Goal: Information Seeking & Learning: Check status

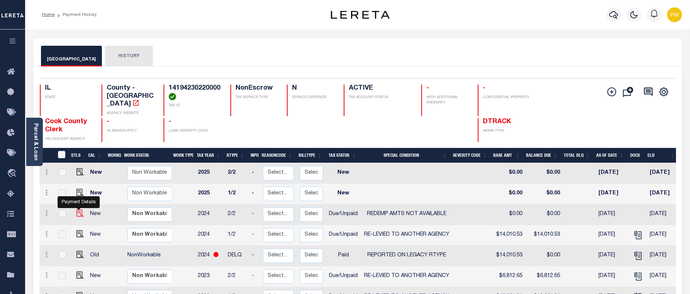
click at [77, 210] on img "" at bounding box center [79, 213] width 7 height 7
checkbox input "true"
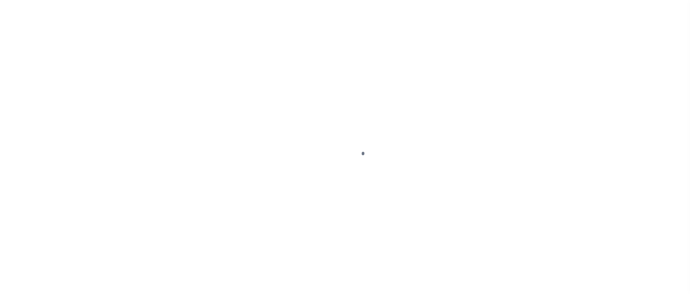
select select "DUE"
select select "24"
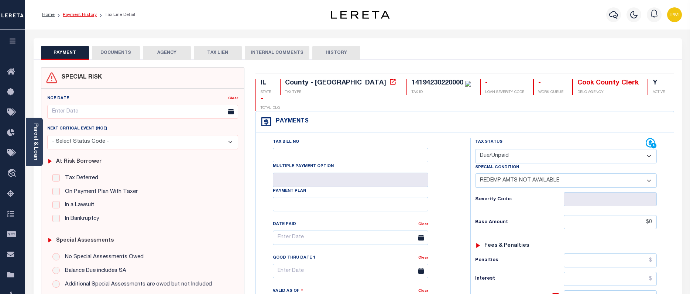
click at [82, 15] on link "Payment History" at bounding box center [80, 15] width 34 height 4
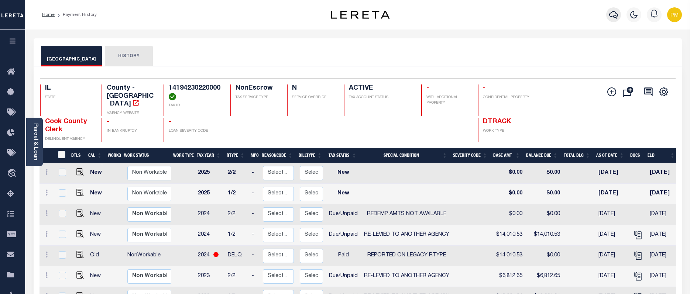
click at [615, 14] on icon "button" at bounding box center [613, 14] width 9 height 9
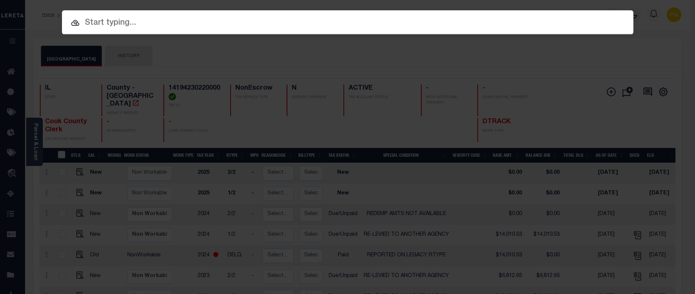
paste input "01001213."
type input "01001213."
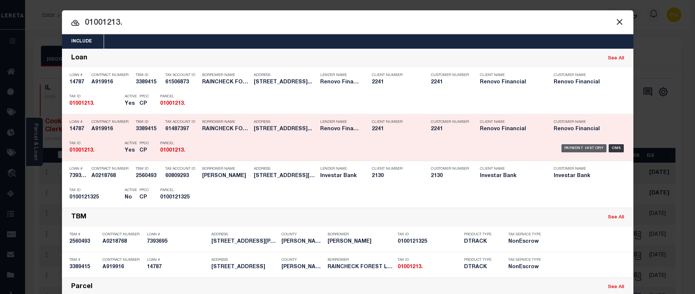
click at [586, 149] on div "Payment History" at bounding box center [584, 148] width 45 height 8
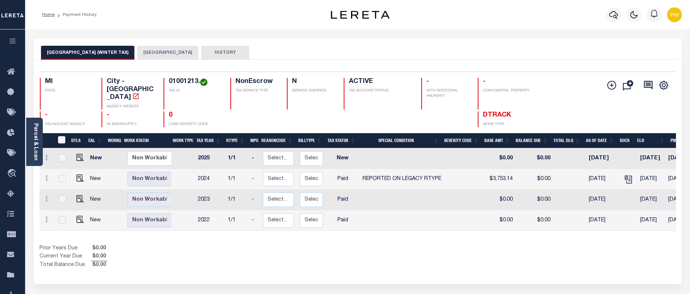
click at [137, 52] on button "DETROIT CITY" at bounding box center [167, 53] width 61 height 14
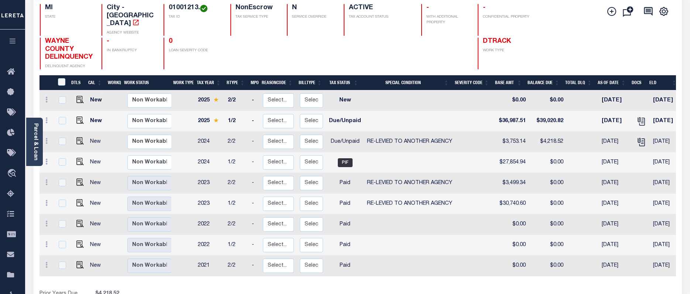
scroll to position [37, 0]
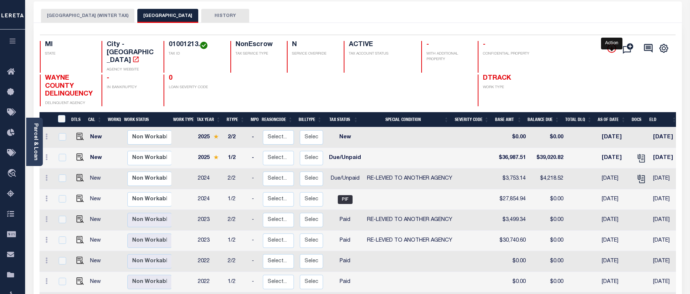
click at [611, 49] on icon "" at bounding box center [612, 49] width 4 height 4
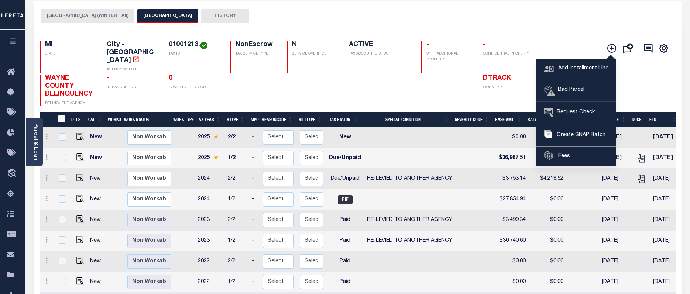
click at [571, 27] on div "Selected 9 Results 1 Items per page 25 50 100 MI STATE City - MI" at bounding box center [358, 195] width 648 height 344
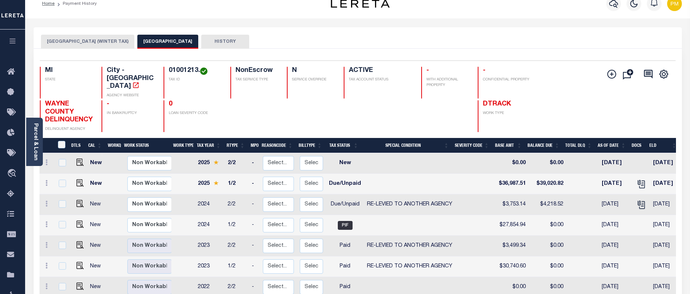
scroll to position [0, 0]
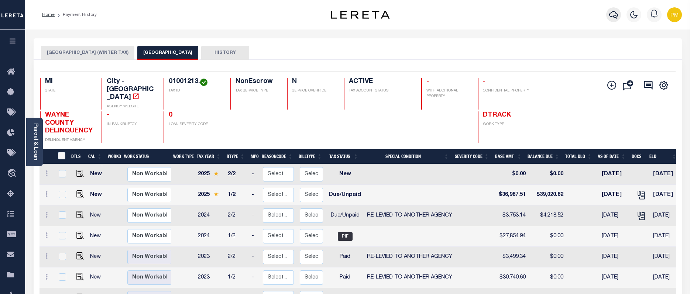
click at [610, 14] on icon "button" at bounding box center [613, 14] width 9 height 9
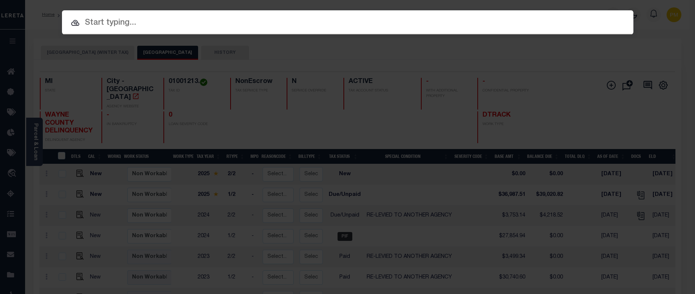
paste input "01001214."
type input "01001214."
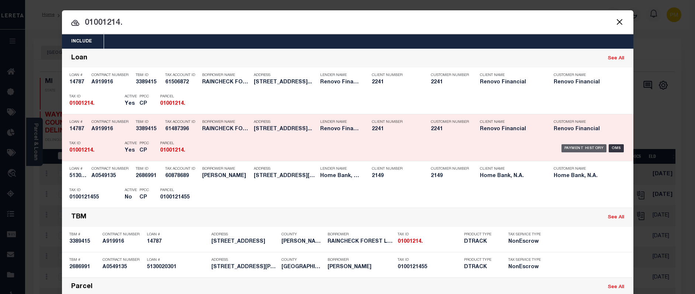
click at [581, 147] on div "Payment History" at bounding box center [584, 148] width 45 height 8
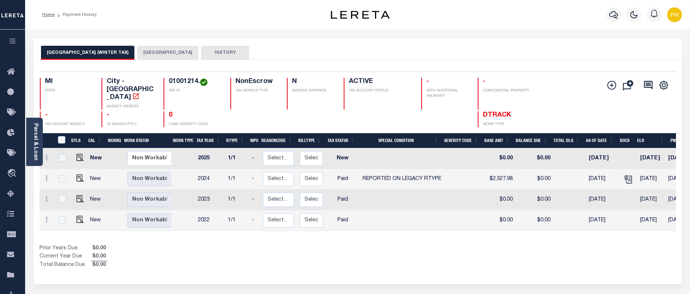
click at [140, 52] on button "[GEOGRAPHIC_DATA]" at bounding box center [167, 53] width 61 height 14
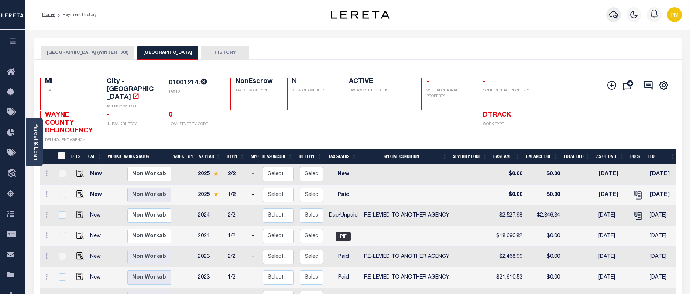
click at [610, 16] on icon "button" at bounding box center [613, 15] width 9 height 8
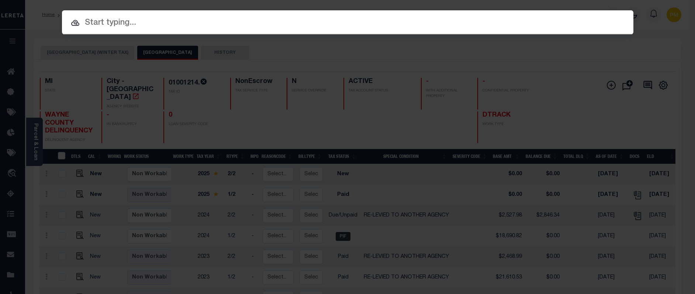
paste input "18436"
type input "18436"
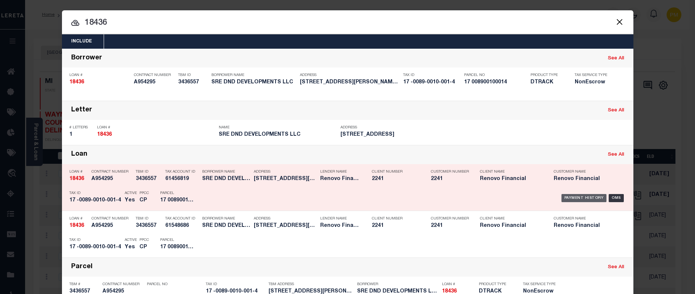
click at [574, 199] on div "Payment History" at bounding box center [584, 198] width 45 height 8
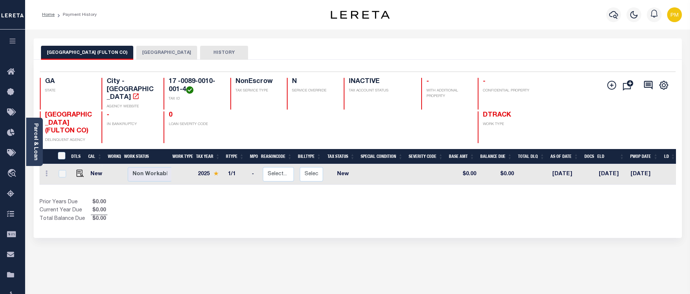
click at [144, 52] on button "[GEOGRAPHIC_DATA]" at bounding box center [166, 53] width 61 height 14
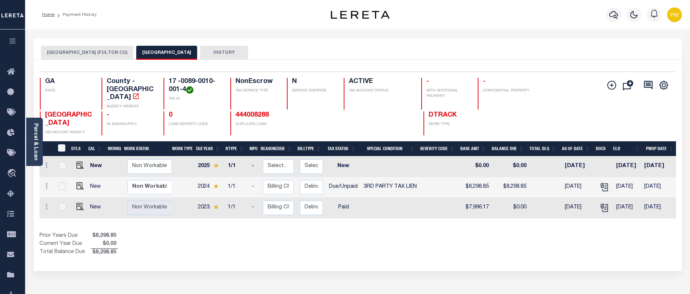
click at [71, 52] on button "ATLANTA CITY (FULTON CO)" at bounding box center [87, 53] width 92 height 14
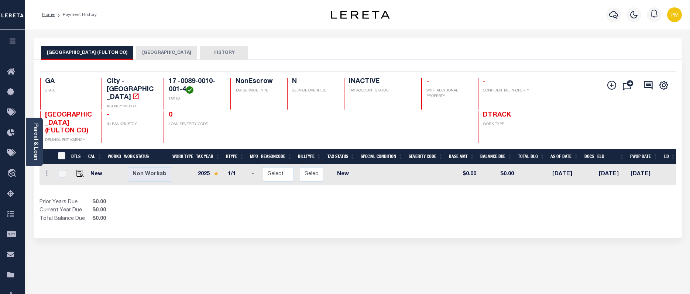
click at [136, 50] on button "FULTON COUNTY" at bounding box center [166, 53] width 61 height 14
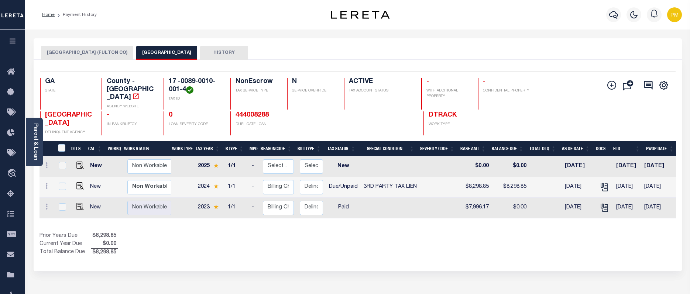
click at [64, 52] on button "ATLANTA CITY (FULTON CO)" at bounding box center [87, 53] width 92 height 14
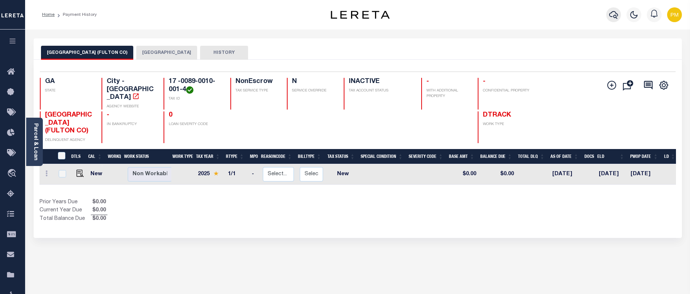
click at [612, 16] on icon "button" at bounding box center [613, 14] width 9 height 9
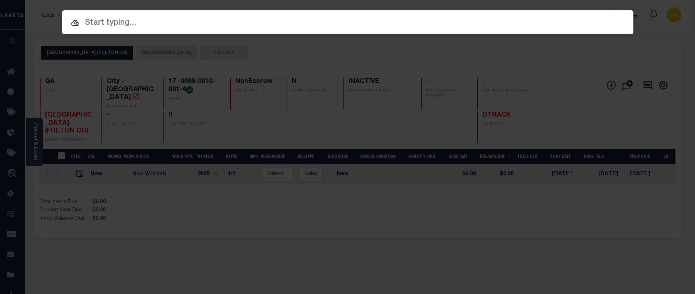
paste input "16-22-407-019-0000"
type input "16-22-407-019-0000"
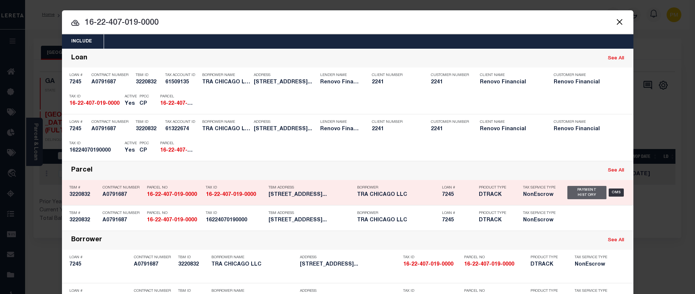
click at [584, 193] on div "Payment History" at bounding box center [587, 192] width 39 height 13
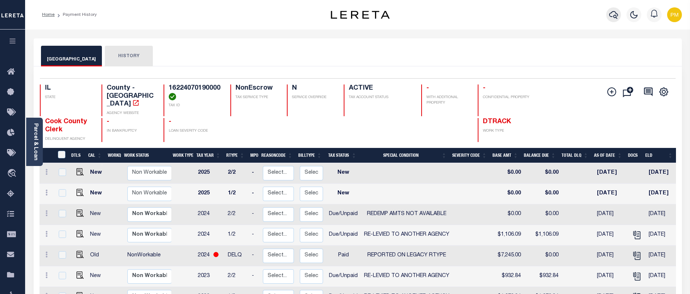
click at [617, 11] on icon "button" at bounding box center [613, 14] width 9 height 9
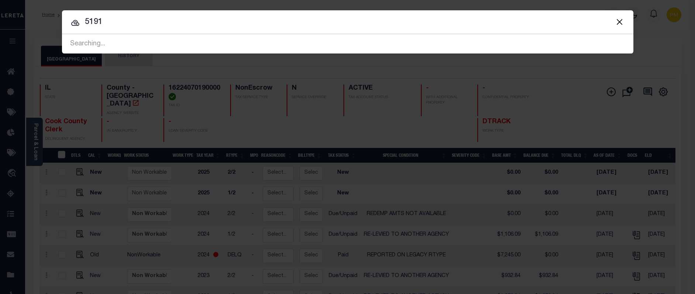
type input "5191"
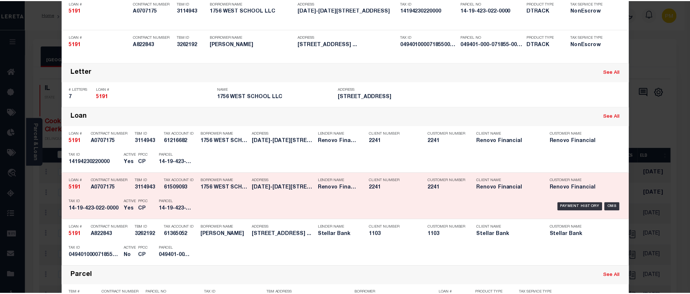
scroll to position [111, 0]
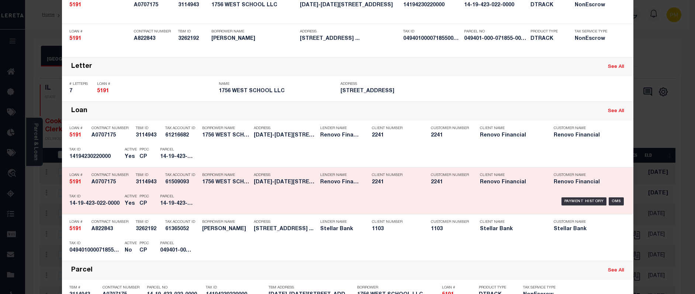
click at [565, 184] on h5 "Renovo Financial" at bounding box center [585, 182] width 63 height 6
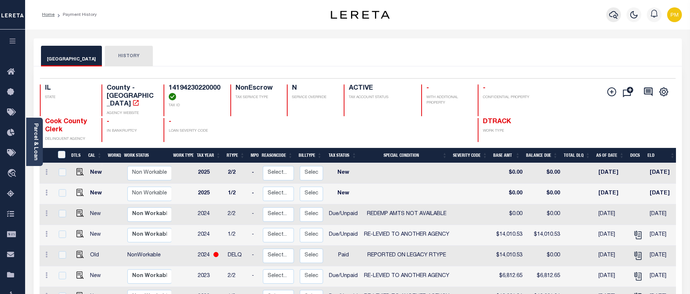
click at [612, 14] on icon "button" at bounding box center [613, 14] width 9 height 9
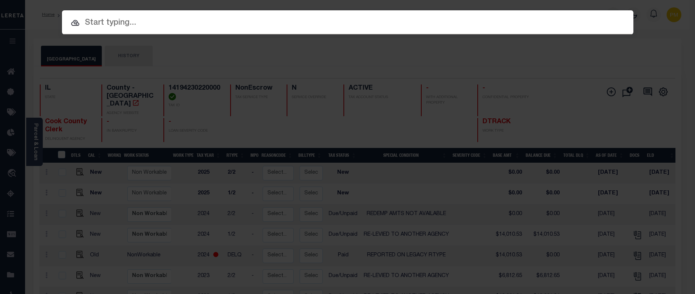
paste input "8353"
type input "8353"
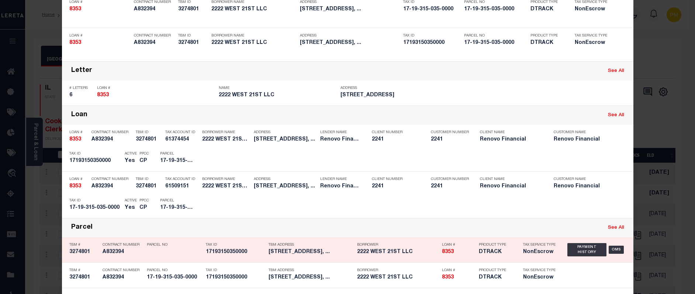
scroll to position [74, 0]
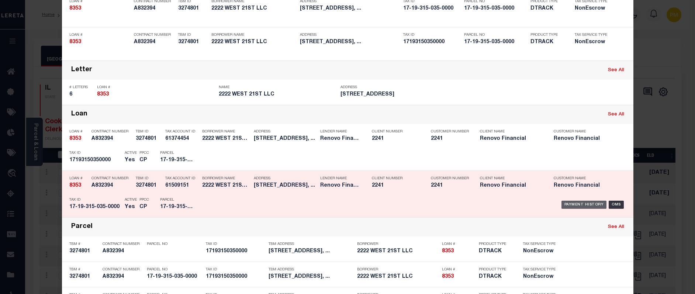
click at [572, 206] on div "Payment History" at bounding box center [584, 205] width 45 height 8
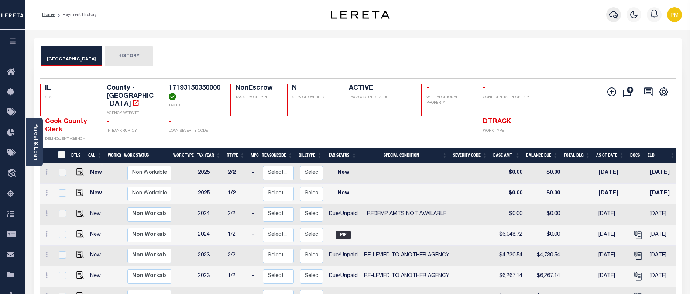
click at [614, 13] on icon "button" at bounding box center [613, 14] width 9 height 9
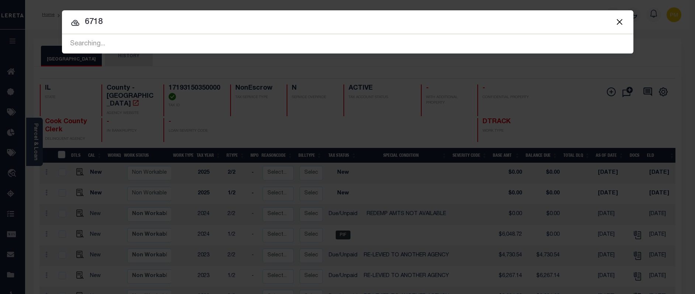
type input "6718"
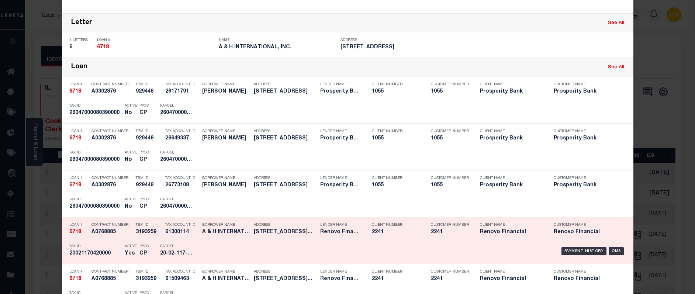
scroll to position [185, 0]
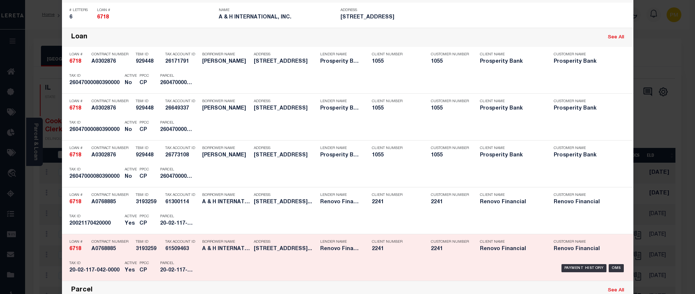
drag, startPoint x: 596, startPoint y: 223, endPoint x: 492, endPoint y: 227, distance: 104.2
click at [596, 223] on div "Payment History" at bounding box center [584, 221] width 45 height 8
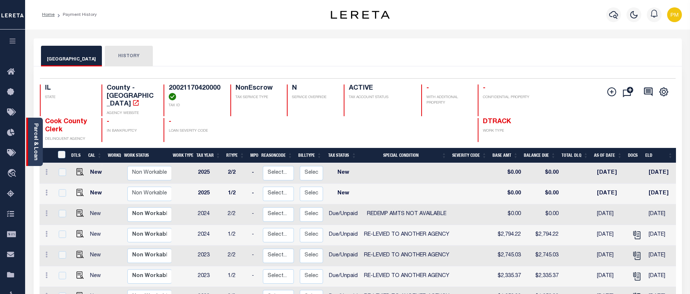
click at [35, 156] on link "Parcel & Loan" at bounding box center [35, 141] width 5 height 37
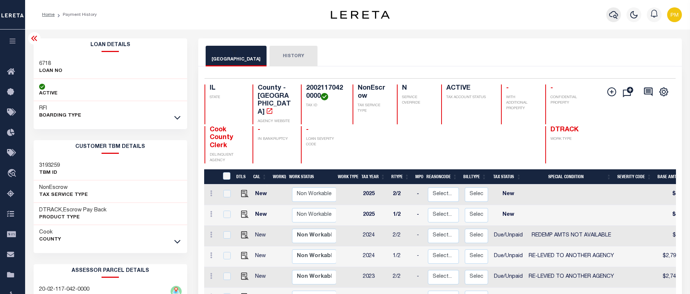
click at [616, 16] on icon "button" at bounding box center [613, 14] width 9 height 9
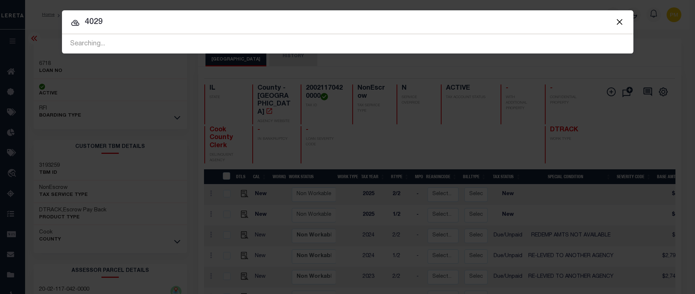
type input "4029"
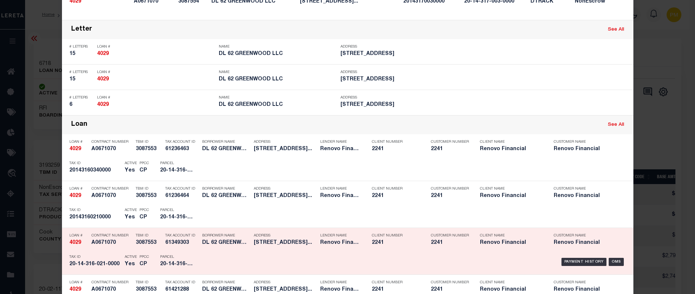
scroll to position [369, 0]
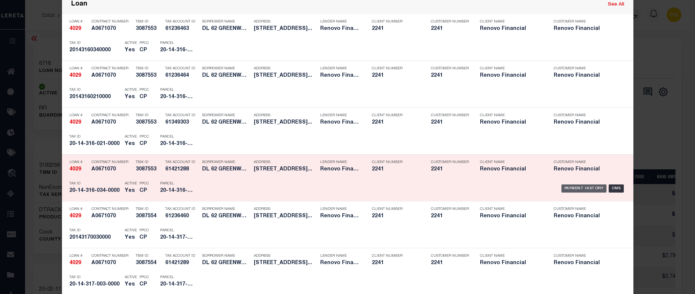
click at [572, 188] on div "Payment History" at bounding box center [584, 189] width 45 height 8
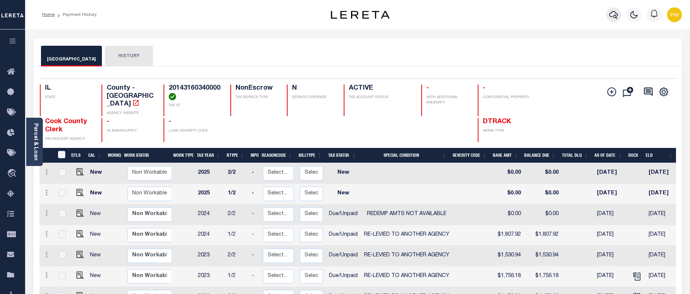
click at [616, 16] on icon "button" at bounding box center [613, 14] width 9 height 9
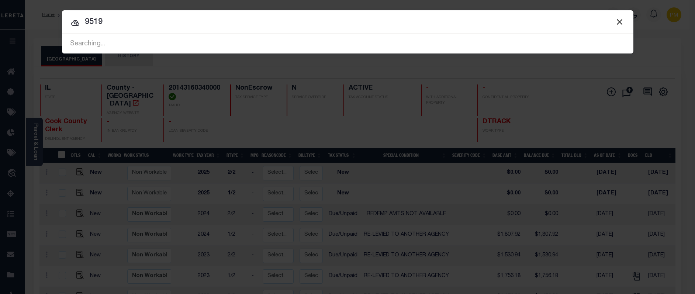
type input "9519"
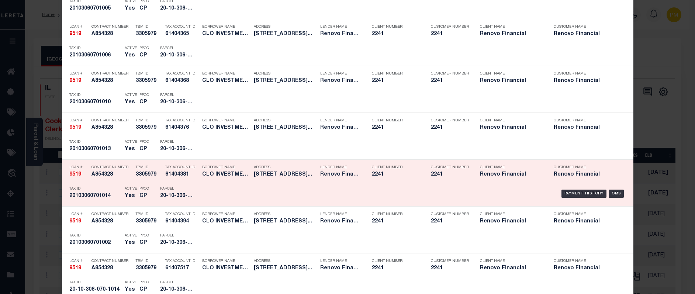
scroll to position [1181, 0]
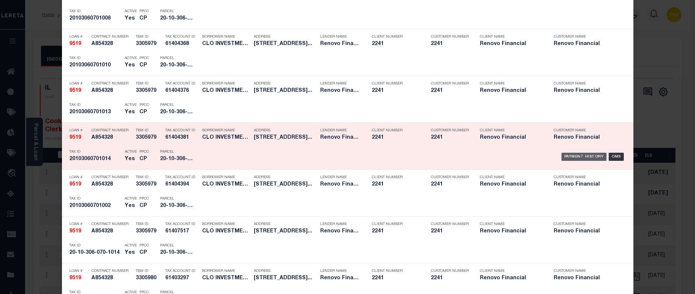
click at [581, 158] on div "Payment History" at bounding box center [584, 157] width 45 height 8
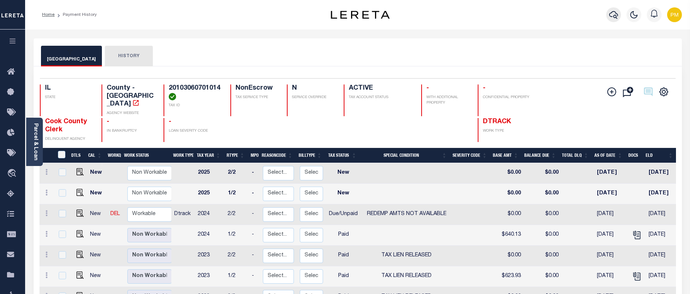
click at [613, 17] on icon "button" at bounding box center [613, 14] width 9 height 9
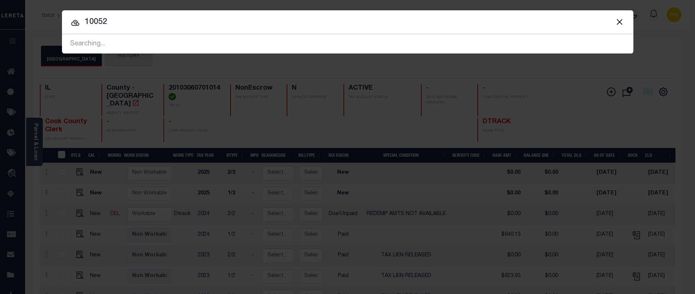
type input "10052"
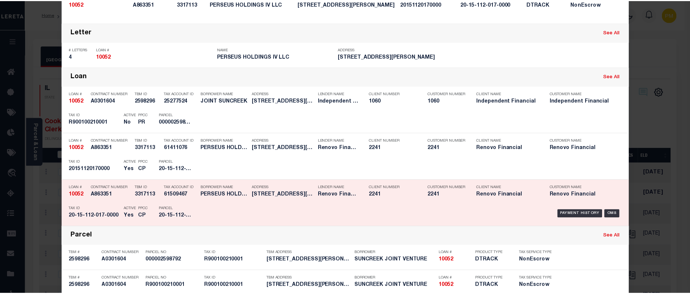
scroll to position [148, 0]
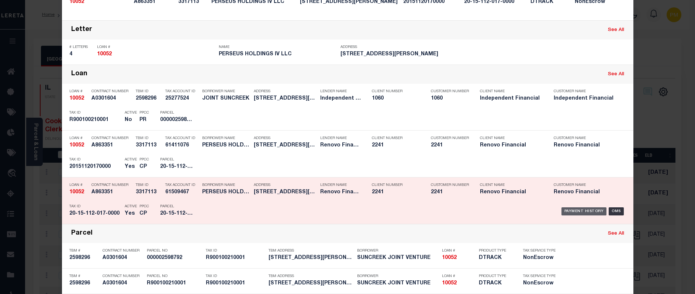
click at [571, 212] on div "Payment History" at bounding box center [584, 211] width 45 height 8
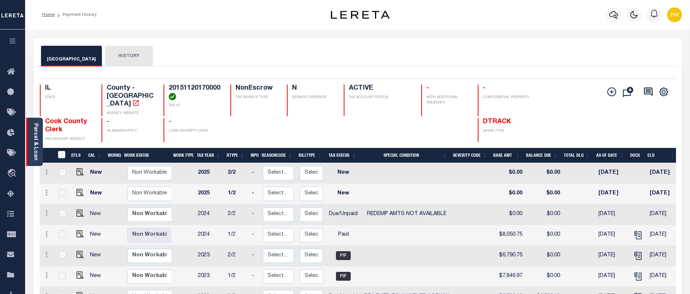
click at [40, 159] on div "Parcel & Loan" at bounding box center [34, 142] width 17 height 48
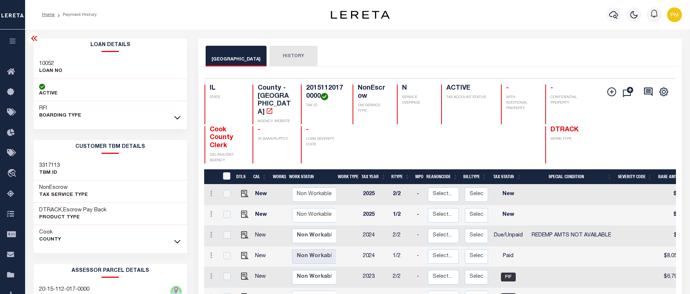
click at [34, 40] on icon at bounding box center [34, 38] width 9 height 9
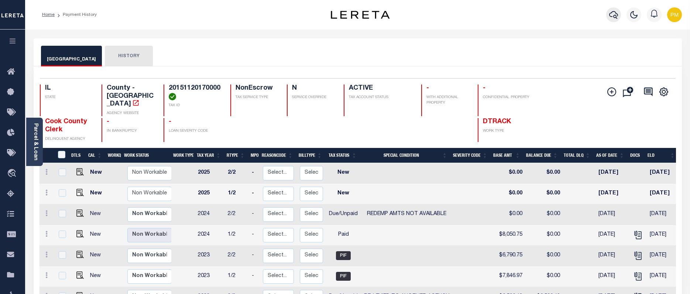
click at [612, 16] on icon "button" at bounding box center [613, 14] width 9 height 9
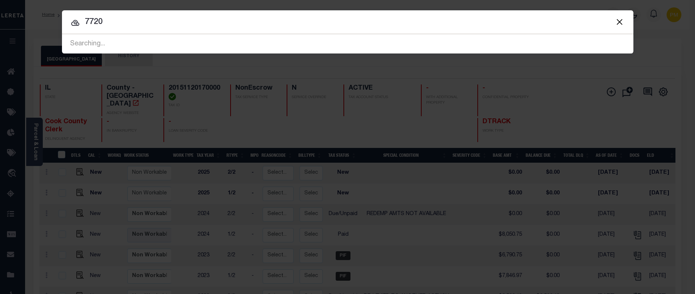
type input "7720"
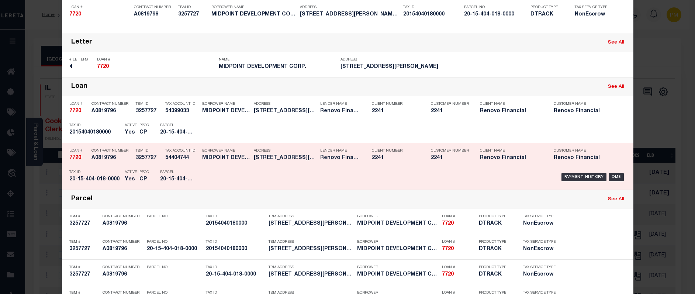
scroll to position [111, 0]
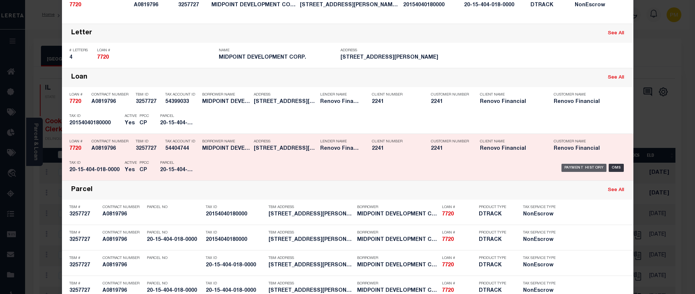
click at [580, 168] on div "Payment History" at bounding box center [584, 168] width 45 height 8
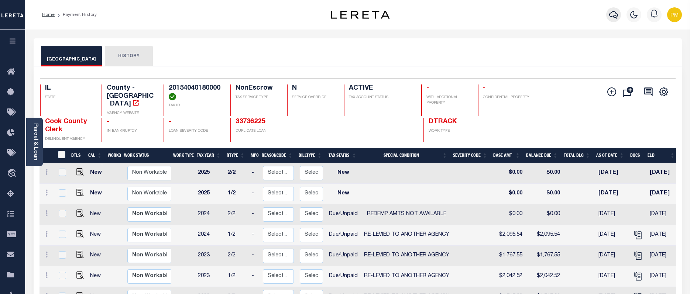
click at [612, 16] on icon "button" at bounding box center [613, 14] width 9 height 9
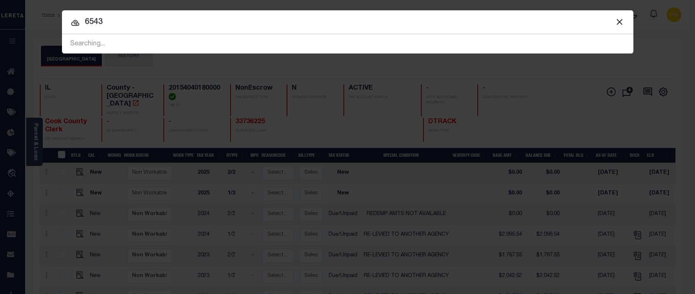
type input "6543"
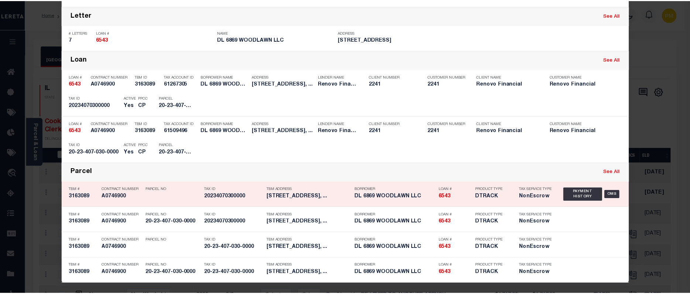
scroll to position [130, 0]
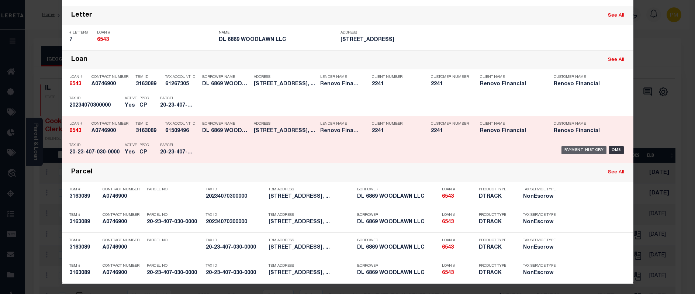
click at [590, 151] on div "Payment History" at bounding box center [584, 150] width 45 height 8
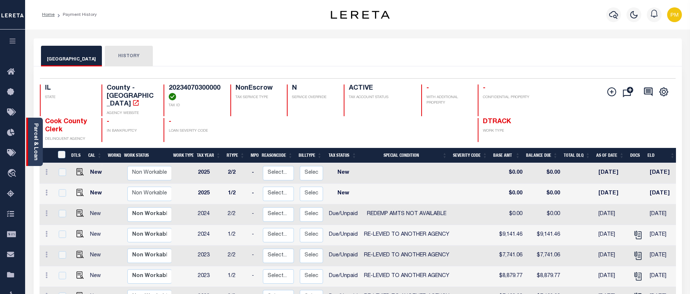
click at [38, 159] on div "Parcel & Loan" at bounding box center [34, 142] width 17 height 48
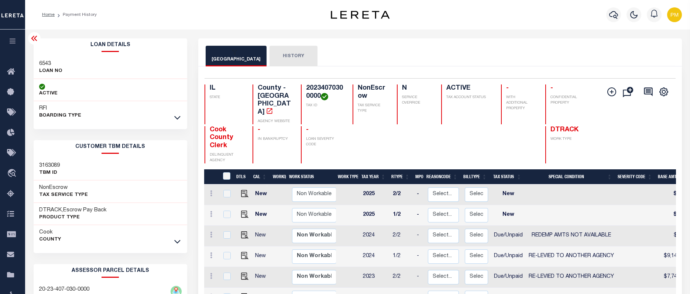
drag, startPoint x: 37, startPoint y: 41, endPoint x: 42, endPoint y: 41, distance: 5.6
click at [37, 41] on icon at bounding box center [34, 38] width 9 height 9
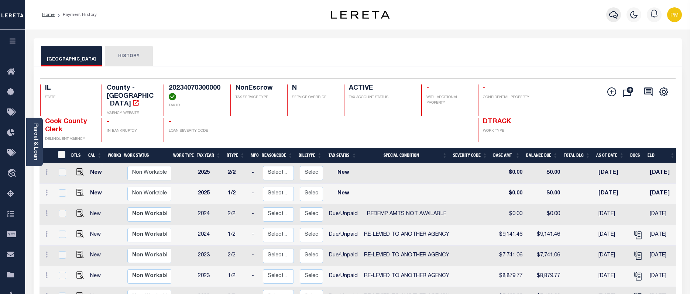
click at [616, 15] on icon "button" at bounding box center [613, 14] width 9 height 9
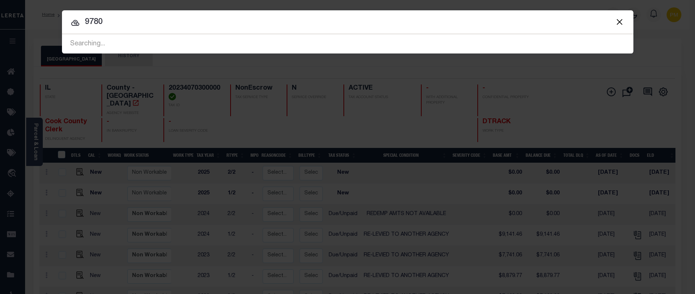
type input "9780"
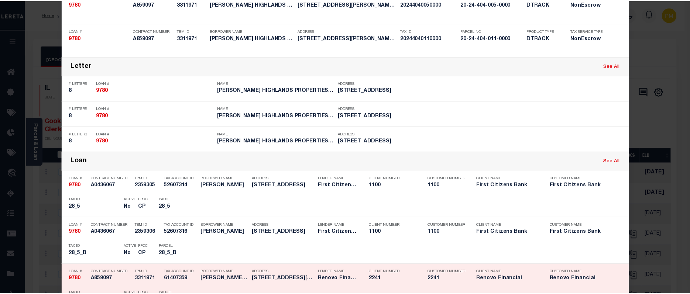
scroll to position [332, 0]
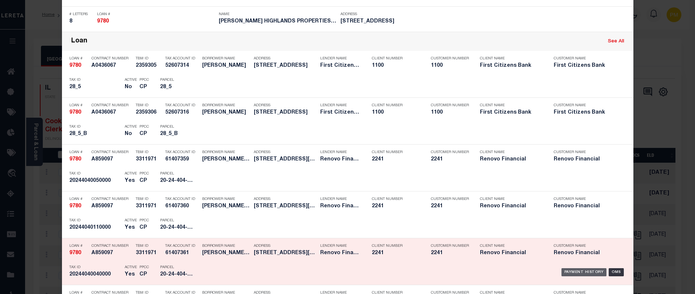
drag, startPoint x: 575, startPoint y: 275, endPoint x: 569, endPoint y: 270, distance: 7.7
click at [573, 272] on div "Payment History" at bounding box center [584, 272] width 45 height 8
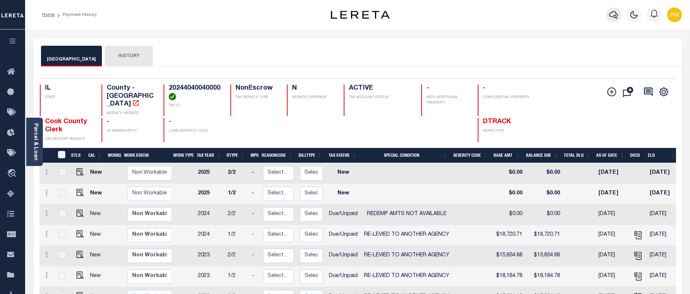
click at [612, 16] on icon "button" at bounding box center [613, 14] width 9 height 9
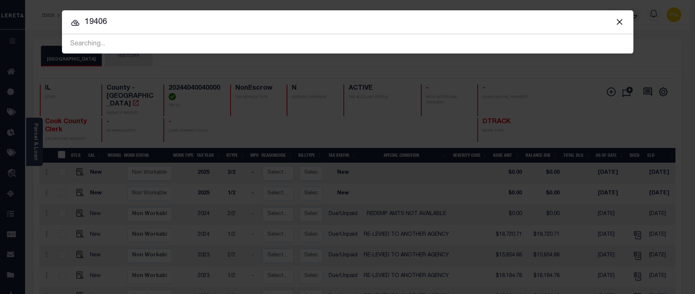
type input "19406"
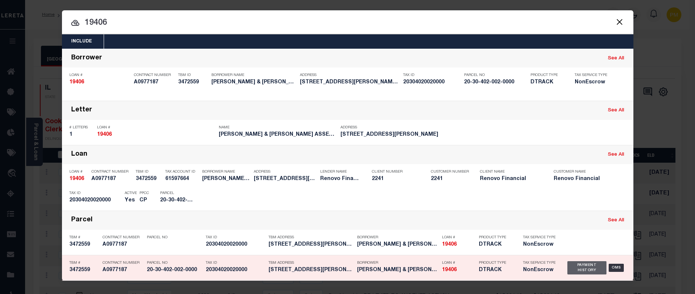
click at [588, 269] on div "Payment History" at bounding box center [587, 267] width 39 height 13
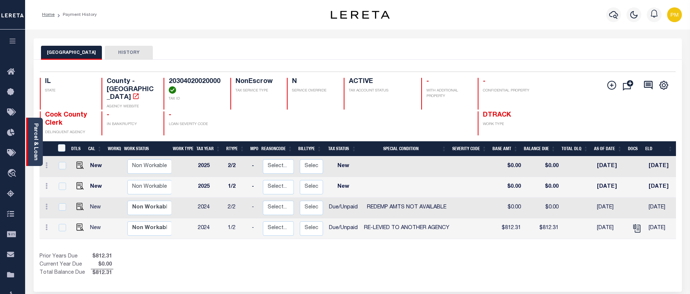
click at [39, 157] on div "Parcel & Loan" at bounding box center [34, 142] width 17 height 48
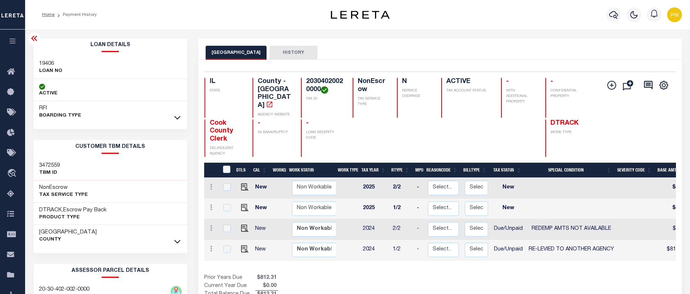
click at [33, 40] on icon at bounding box center [34, 38] width 9 height 9
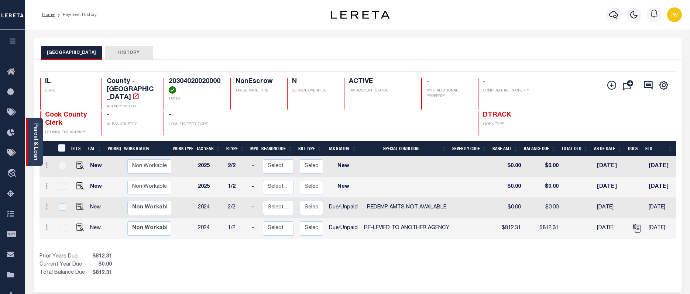
click at [35, 158] on div "Parcel & Loan" at bounding box center [34, 142] width 17 height 48
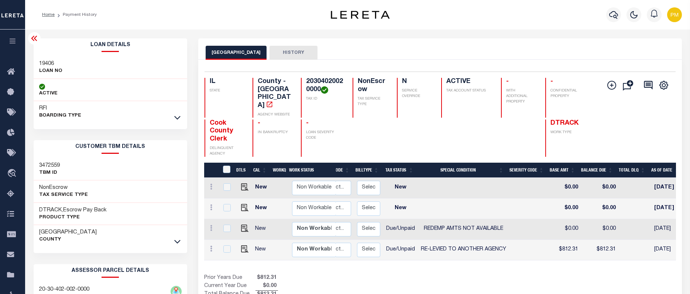
scroll to position [0, 107]
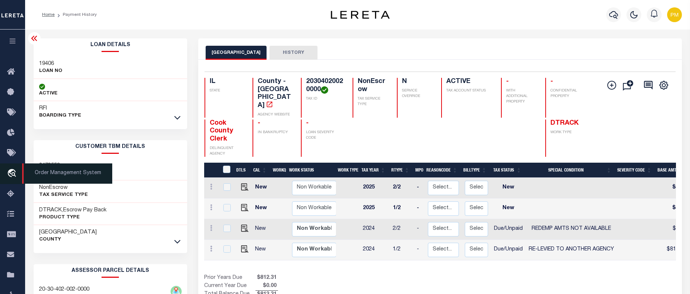
drag, startPoint x: 16, startPoint y: 164, endPoint x: 34, endPoint y: 170, distance: 18.8
click at [16, 163] on link "Pymt Processing & Tracking" at bounding box center [12, 153] width 25 height 20
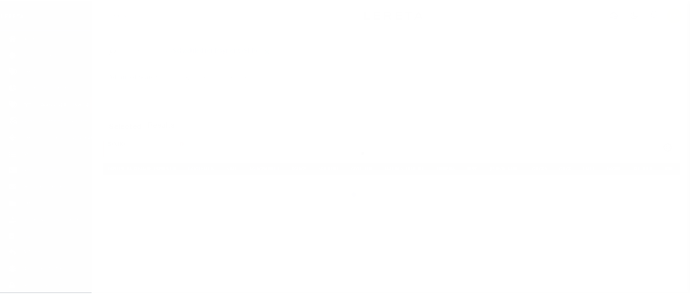
scroll to position [34, 0]
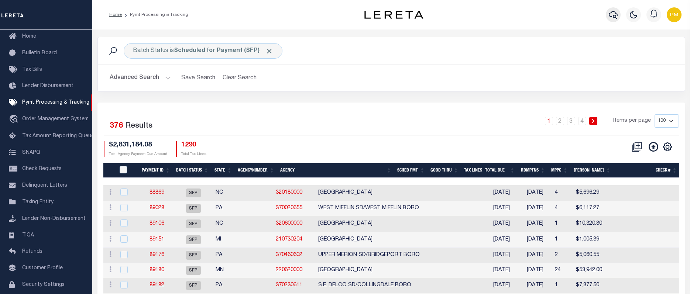
click at [614, 14] on icon "button" at bounding box center [613, 14] width 9 height 9
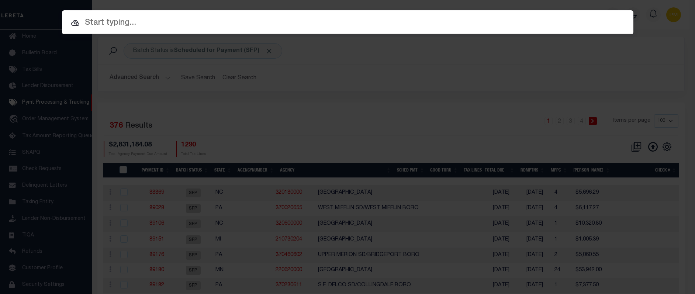
click at [95, 23] on input "text" at bounding box center [348, 23] width 572 height 13
click at [87, 21] on input "text" at bounding box center [348, 23] width 572 height 13
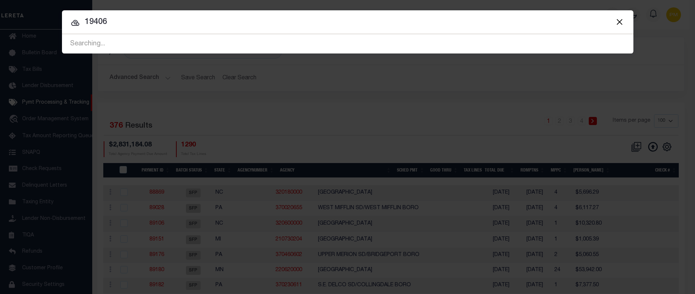
type input "19406"
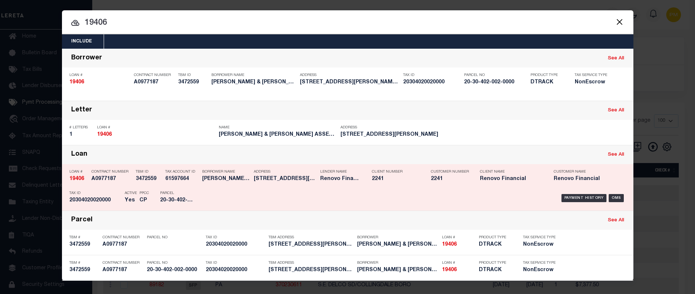
drag, startPoint x: 582, startPoint y: 199, endPoint x: 576, endPoint y: 197, distance: 6.5
click at [581, 199] on div "Payment History" at bounding box center [584, 198] width 45 height 8
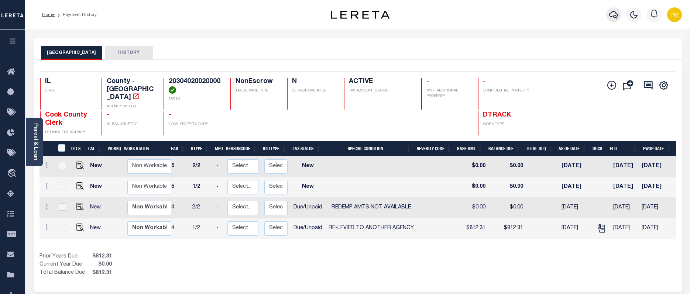
click at [612, 15] on icon "button" at bounding box center [613, 14] width 9 height 9
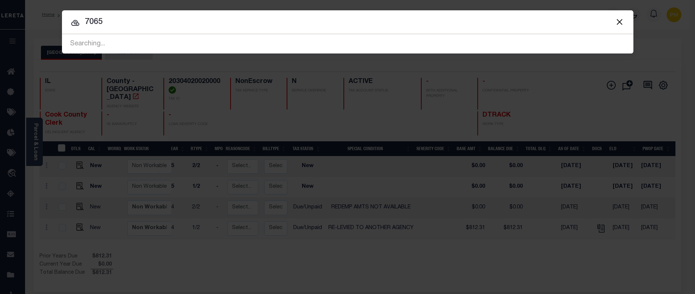
type input "7065"
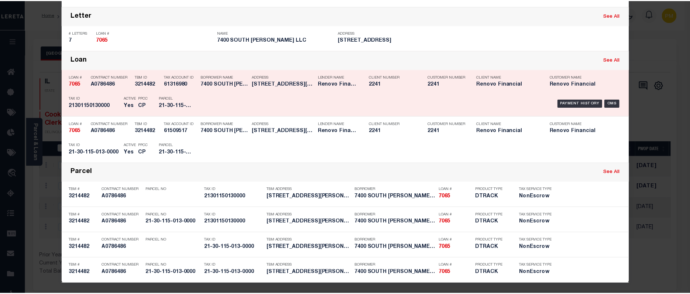
scroll to position [130, 0]
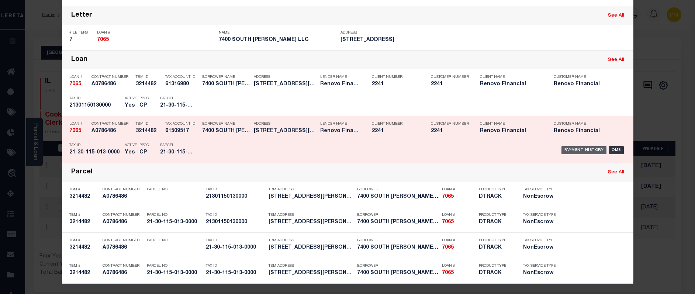
click at [587, 151] on div "Payment History" at bounding box center [584, 150] width 45 height 8
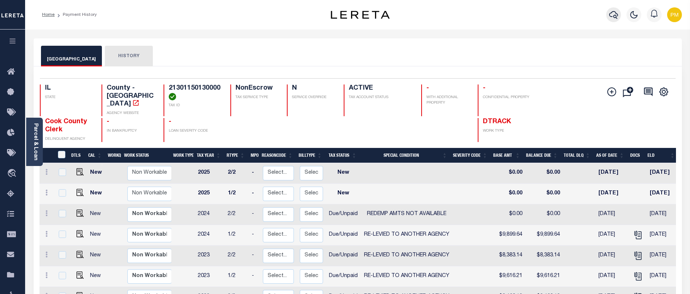
click at [612, 20] on button "button" at bounding box center [613, 14] width 15 height 15
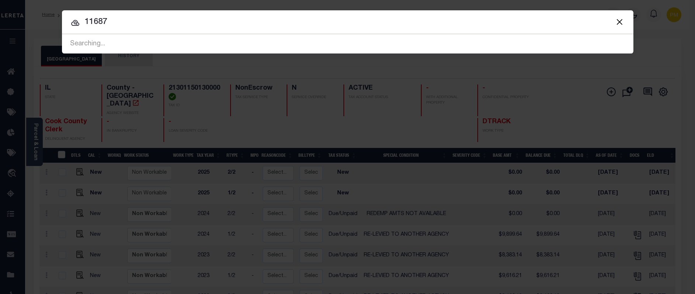
type input "11687"
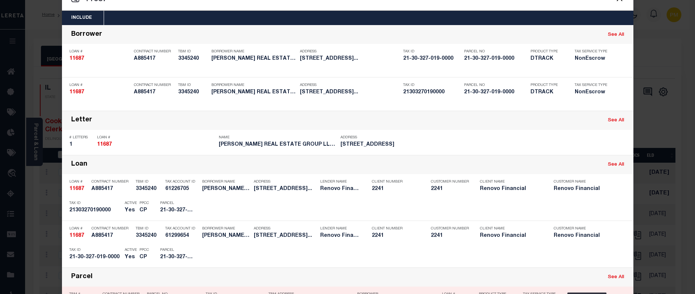
scroll to position [37, 0]
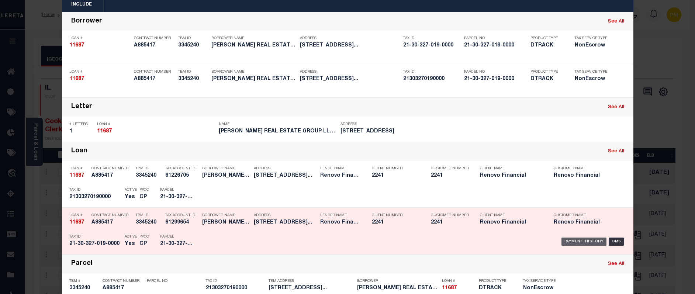
click at [565, 243] on div "Payment History" at bounding box center [584, 242] width 45 height 8
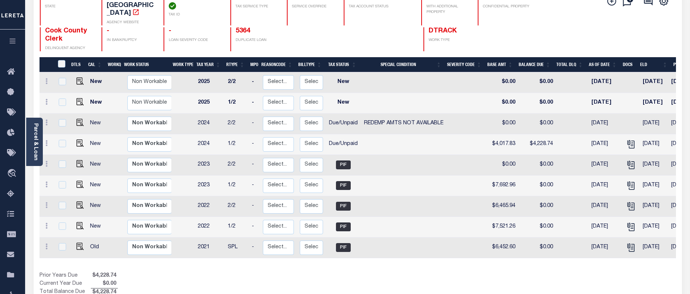
scroll to position [74, 0]
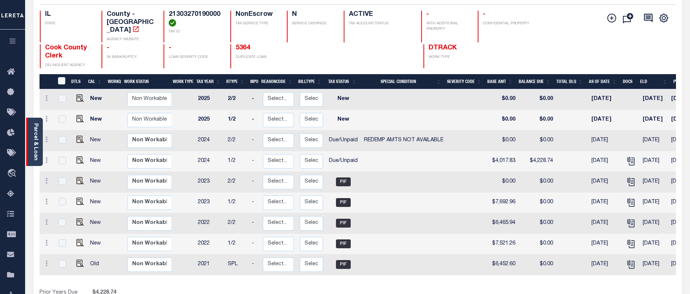
click at [34, 155] on link "Parcel & Loan" at bounding box center [35, 141] width 5 height 37
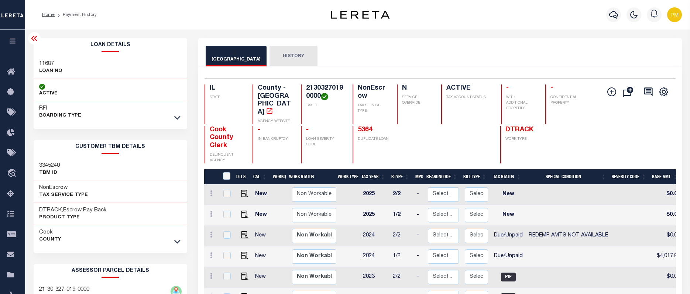
click at [37, 41] on icon at bounding box center [34, 38] width 9 height 9
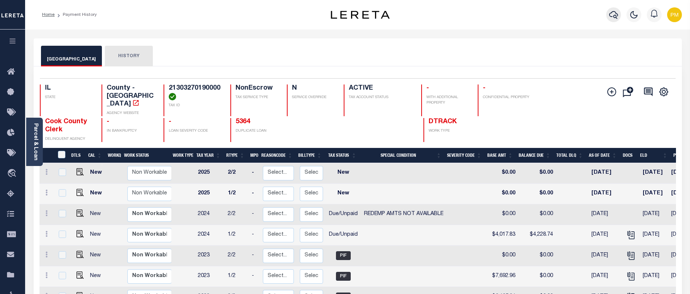
click at [614, 15] on icon "button" at bounding box center [613, 14] width 9 height 9
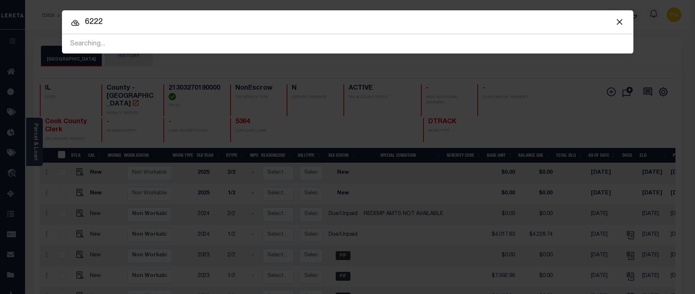
type input "6222"
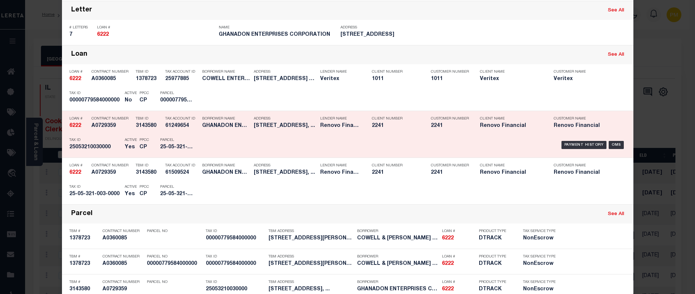
scroll to position [185, 0]
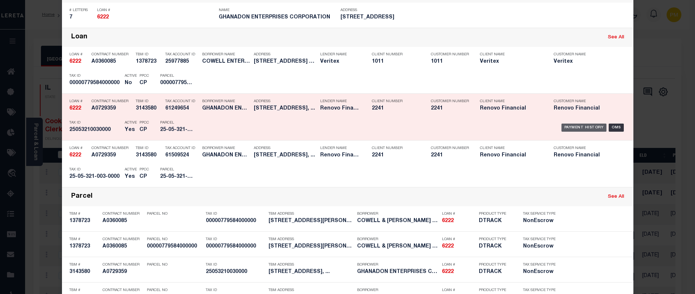
click at [593, 129] on div "Payment History" at bounding box center [584, 128] width 45 height 8
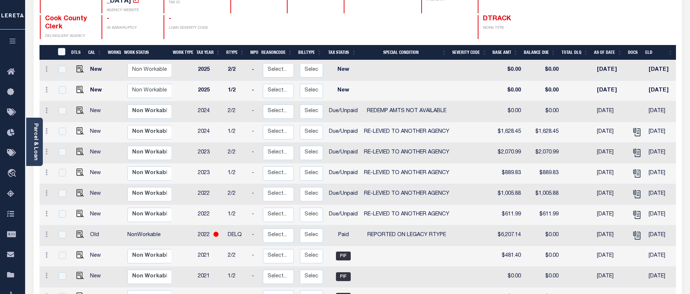
scroll to position [111, 0]
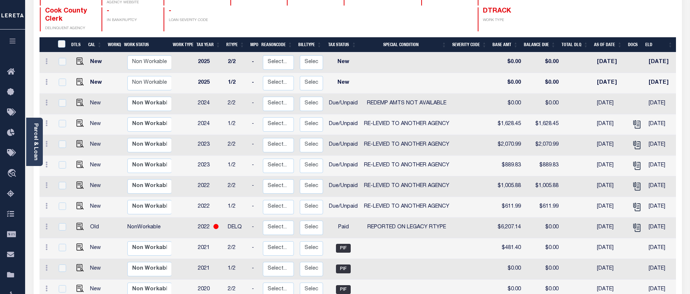
click at [368, 218] on td "REPORTED ON LEGACY RTYPE" at bounding box center [407, 228] width 92 height 21
checkbox input "true"
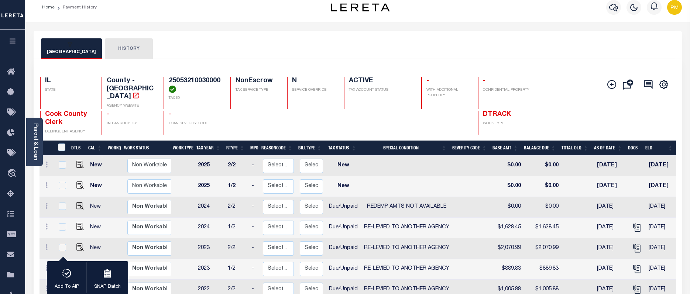
scroll to position [0, 0]
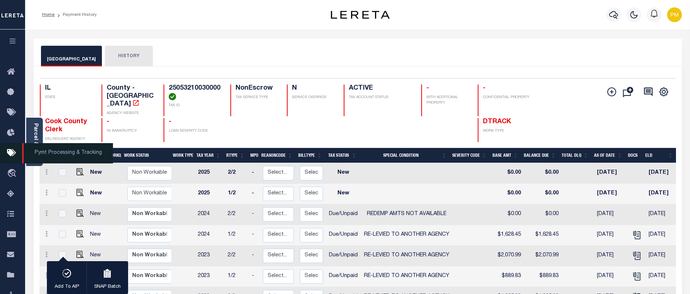
click at [31, 157] on span "Pymt Processing & Tracking" at bounding box center [67, 153] width 91 height 20
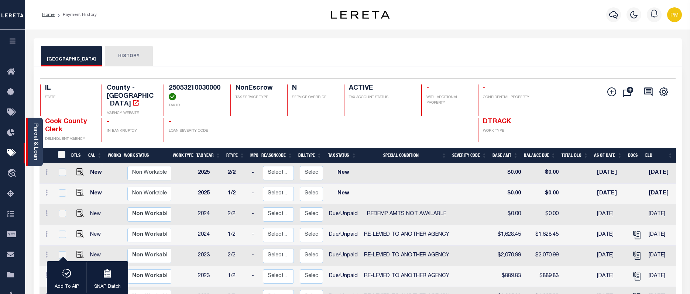
click at [41, 123] on div "Parcel & Loan" at bounding box center [34, 142] width 17 height 48
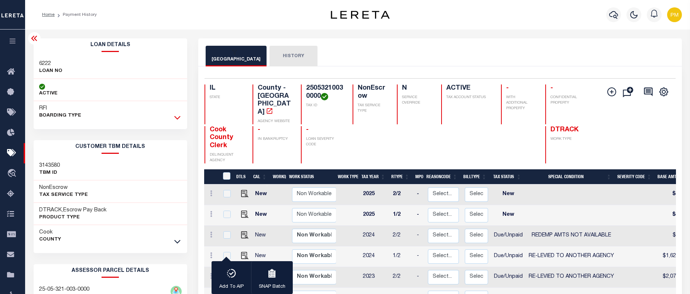
click at [178, 120] on icon at bounding box center [177, 118] width 6 height 8
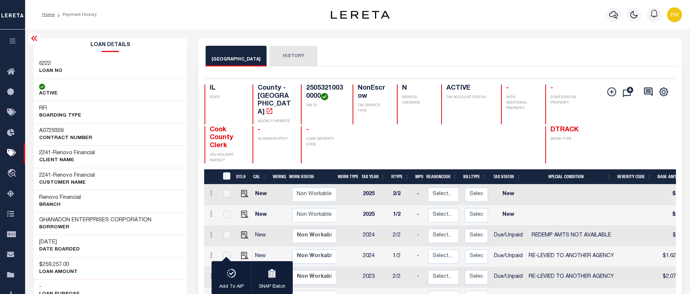
drag, startPoint x: 34, startPoint y: 41, endPoint x: 53, endPoint y: 71, distance: 36.2
click at [34, 41] on icon at bounding box center [34, 38] width 9 height 9
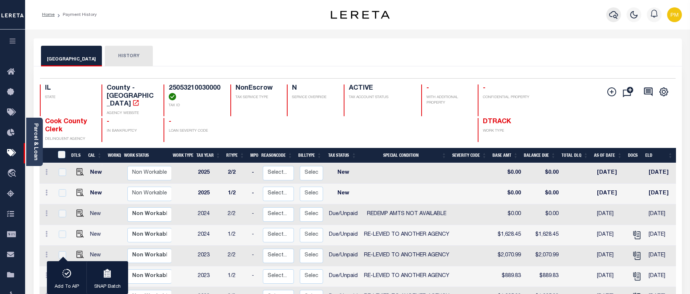
click at [612, 14] on icon "button" at bounding box center [613, 14] width 9 height 9
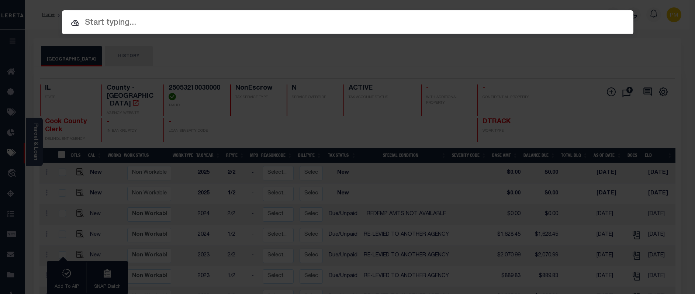
click at [100, 23] on input "text" at bounding box center [348, 23] width 572 height 13
click at [96, 24] on input "text" at bounding box center [348, 23] width 572 height 13
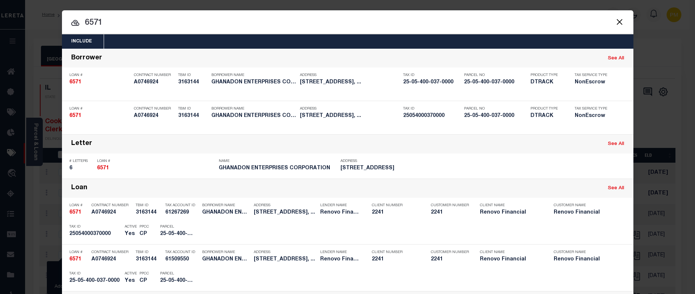
drag, startPoint x: 82, startPoint y: 23, endPoint x: 106, endPoint y: 22, distance: 24.0
click at [106, 22] on input "6571" at bounding box center [348, 23] width 572 height 13
paste input "19032235"
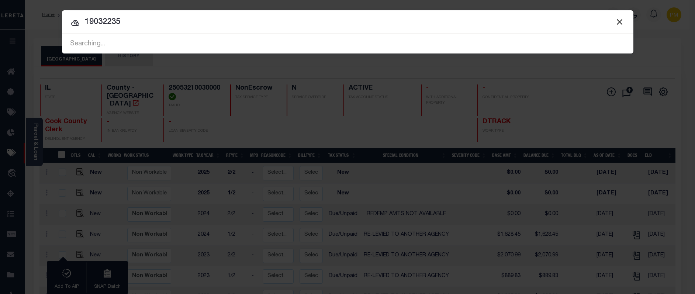
type input "19032235"
click at [619, 23] on button "Close" at bounding box center [620, 22] width 10 height 10
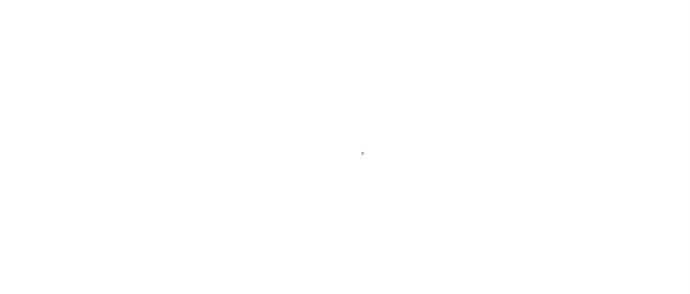
scroll to position [34, 0]
